Goal: Ask a question

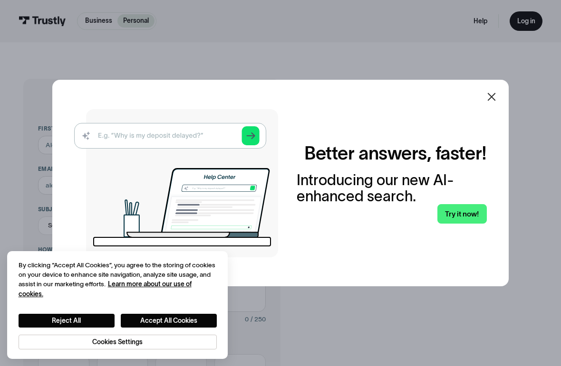
click at [487, 103] on icon at bounding box center [491, 96] width 11 height 11
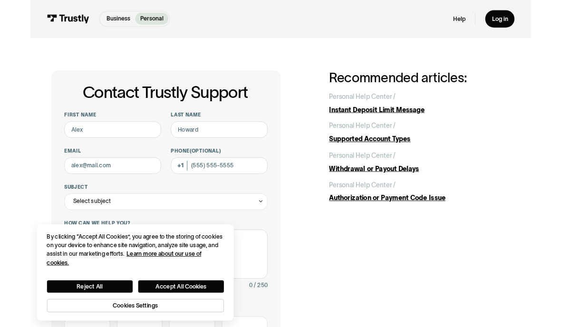
scroll to position [12, 0]
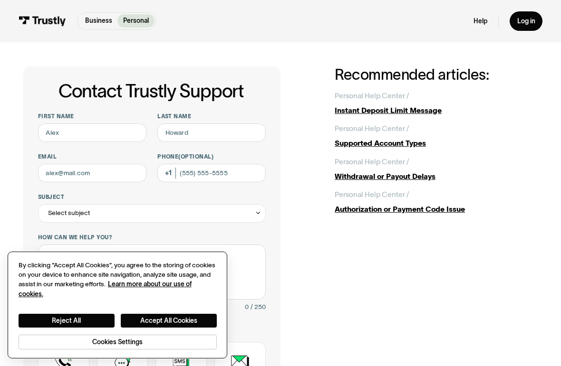
click at [141, 323] on button "Accept All Cookies" at bounding box center [169, 321] width 96 height 14
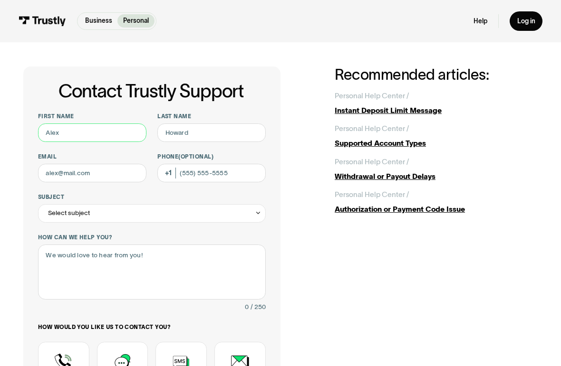
click at [48, 135] on input "First name" at bounding box center [92, 133] width 108 height 19
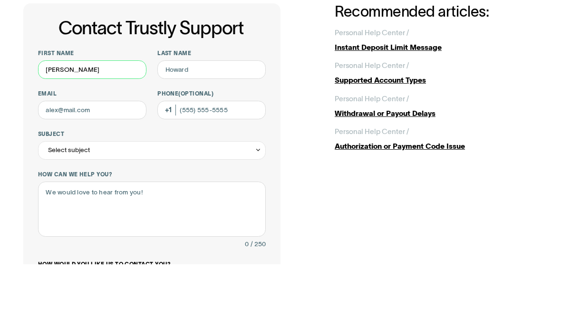
type input "Dawn"
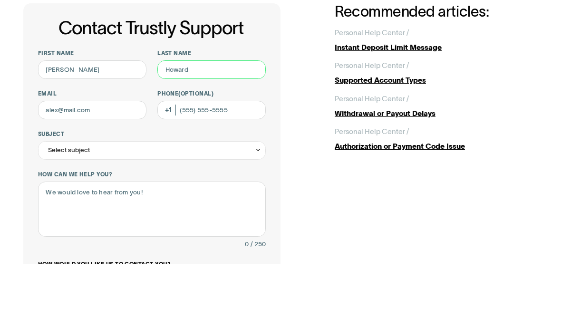
click at [169, 124] on input "Last name" at bounding box center [211, 133] width 108 height 19
type input "Pore"
click at [54, 164] on input "Email" at bounding box center [92, 173] width 108 height 19
type input "dawnleann36@gmail.com"
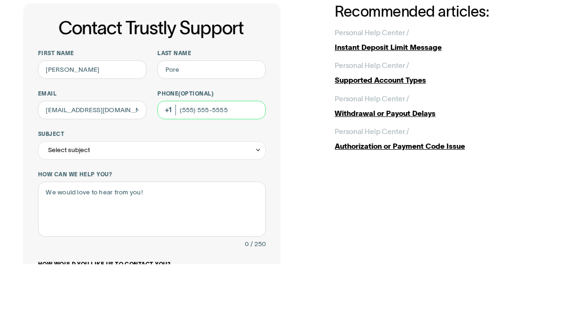
type input "(302) 662-1944"
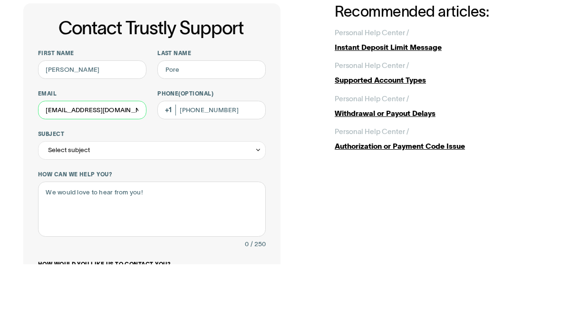
scroll to position [76, 0]
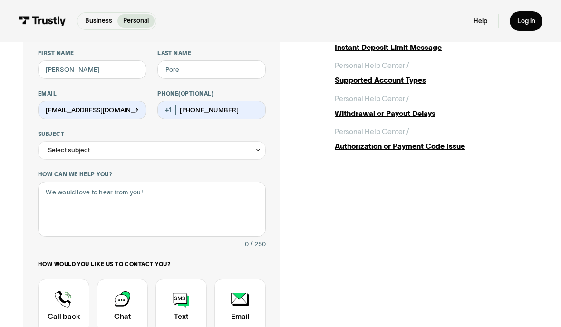
click at [58, 152] on div "Select subject" at bounding box center [69, 149] width 42 height 11
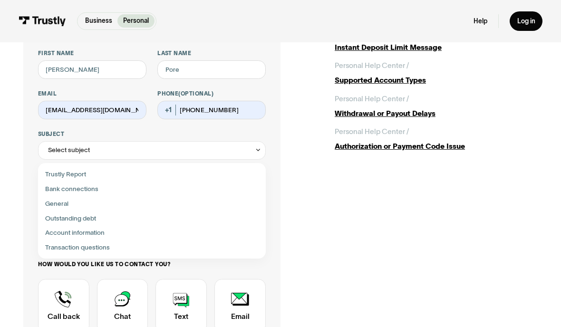
click at [55, 246] on div "Contact Trustly Support" at bounding box center [152, 248] width 221 height 15
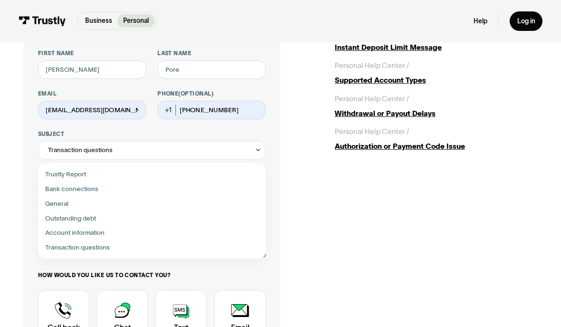
type input "**********"
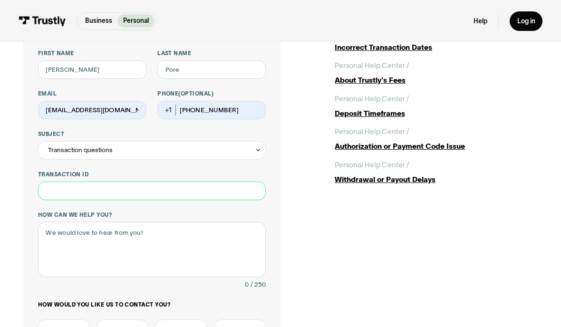
click at [57, 189] on input "Transaction ID" at bounding box center [152, 191] width 228 height 19
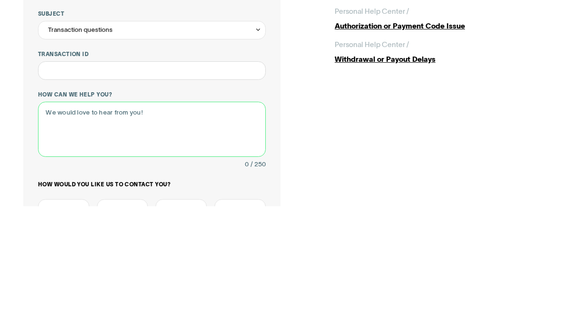
click at [59, 222] on textarea "How can we help you?" at bounding box center [152, 249] width 228 height 55
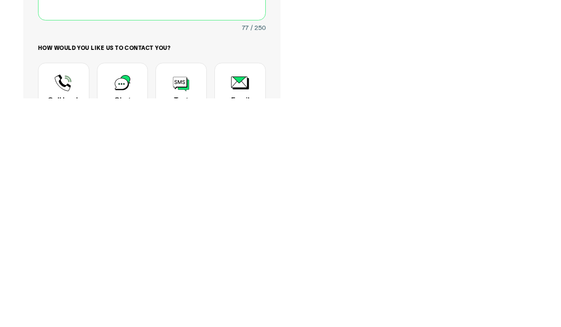
scroll to position [105, 0]
type textarea "Bet rivers return fees 24 at 40 dollars a piece charged to my acct on 8/14/25"
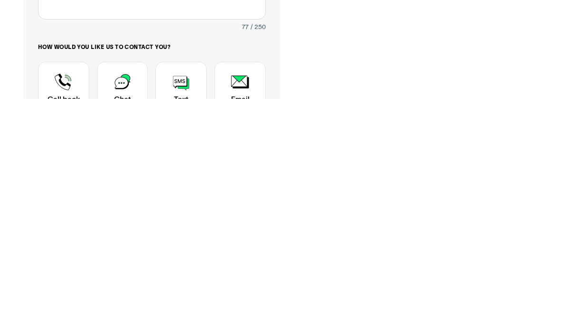
click at [173, 290] on div "Contact Trustly Support" at bounding box center [180, 317] width 51 height 54
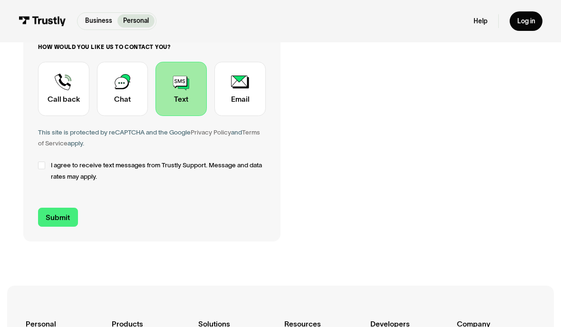
click at [40, 163] on div "Contact Trustly Support" at bounding box center [41, 165] width 7 height 7
click at [57, 219] on input "Submit" at bounding box center [58, 217] width 40 height 19
type input "+13026621944"
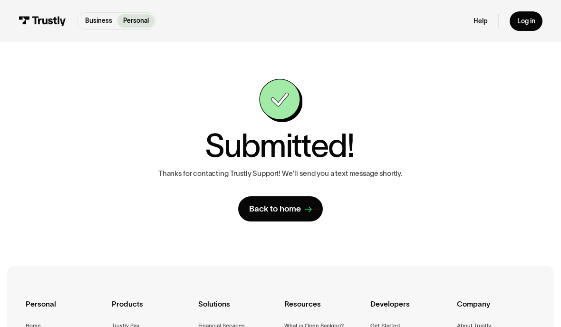
click at [479, 17] on link "Help" at bounding box center [480, 21] width 14 height 9
